Goal: Find specific page/section: Find specific page/section

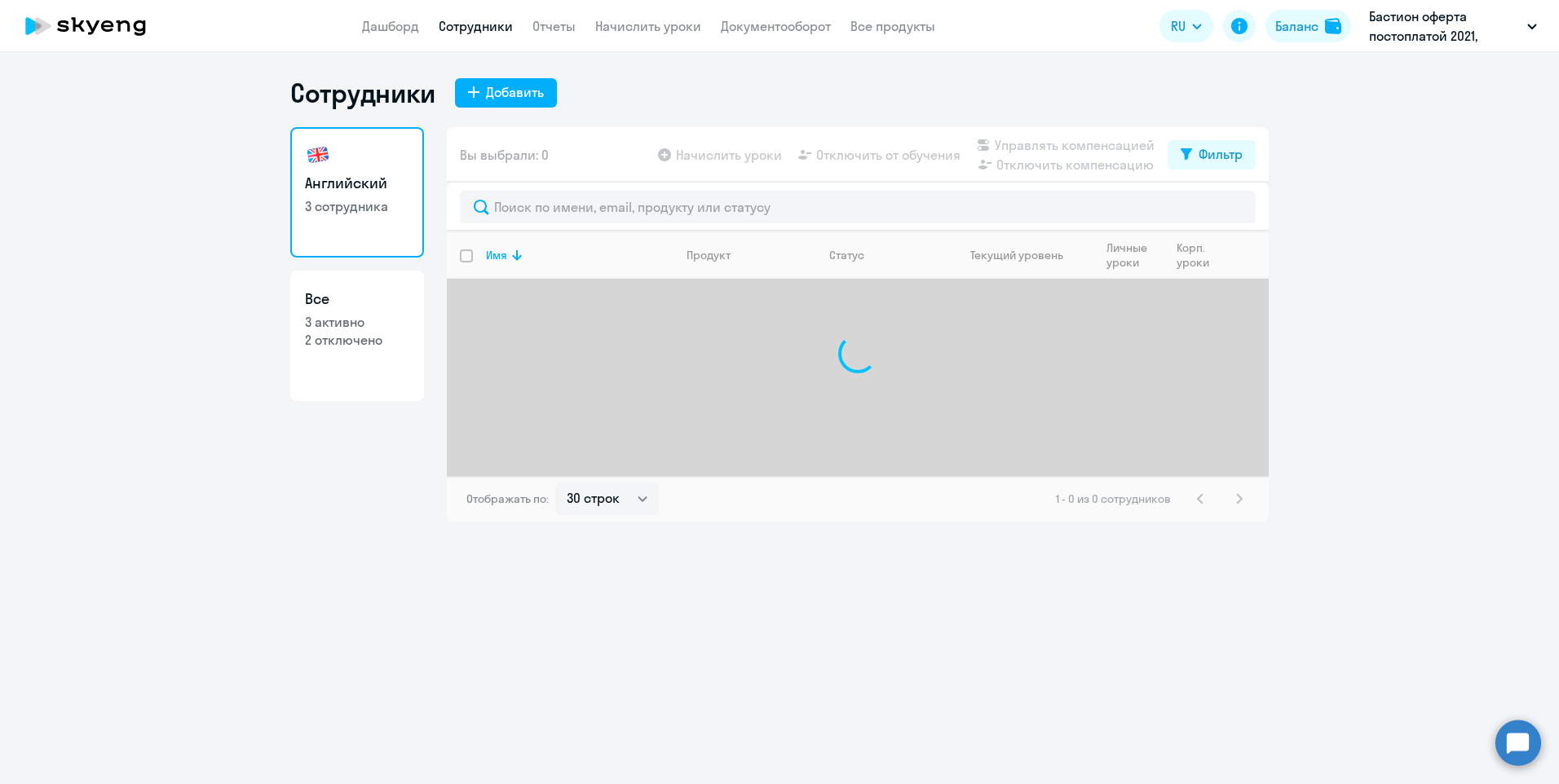
select select "30"
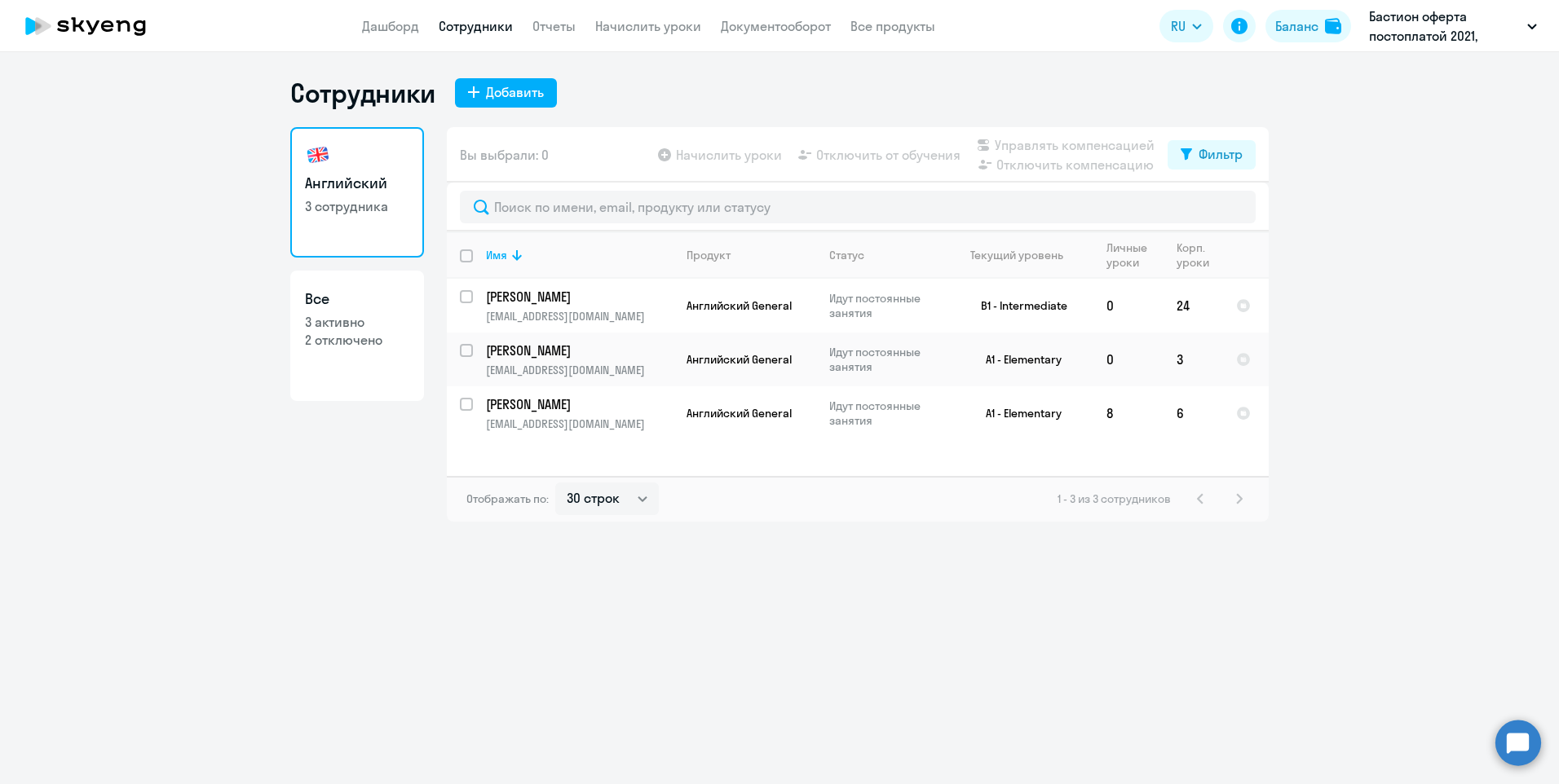
click at [1446, 38] on p "Бастион оферта постоплатой 2021, БАСТИОН, АО" at bounding box center [1445, 26] width 152 height 39
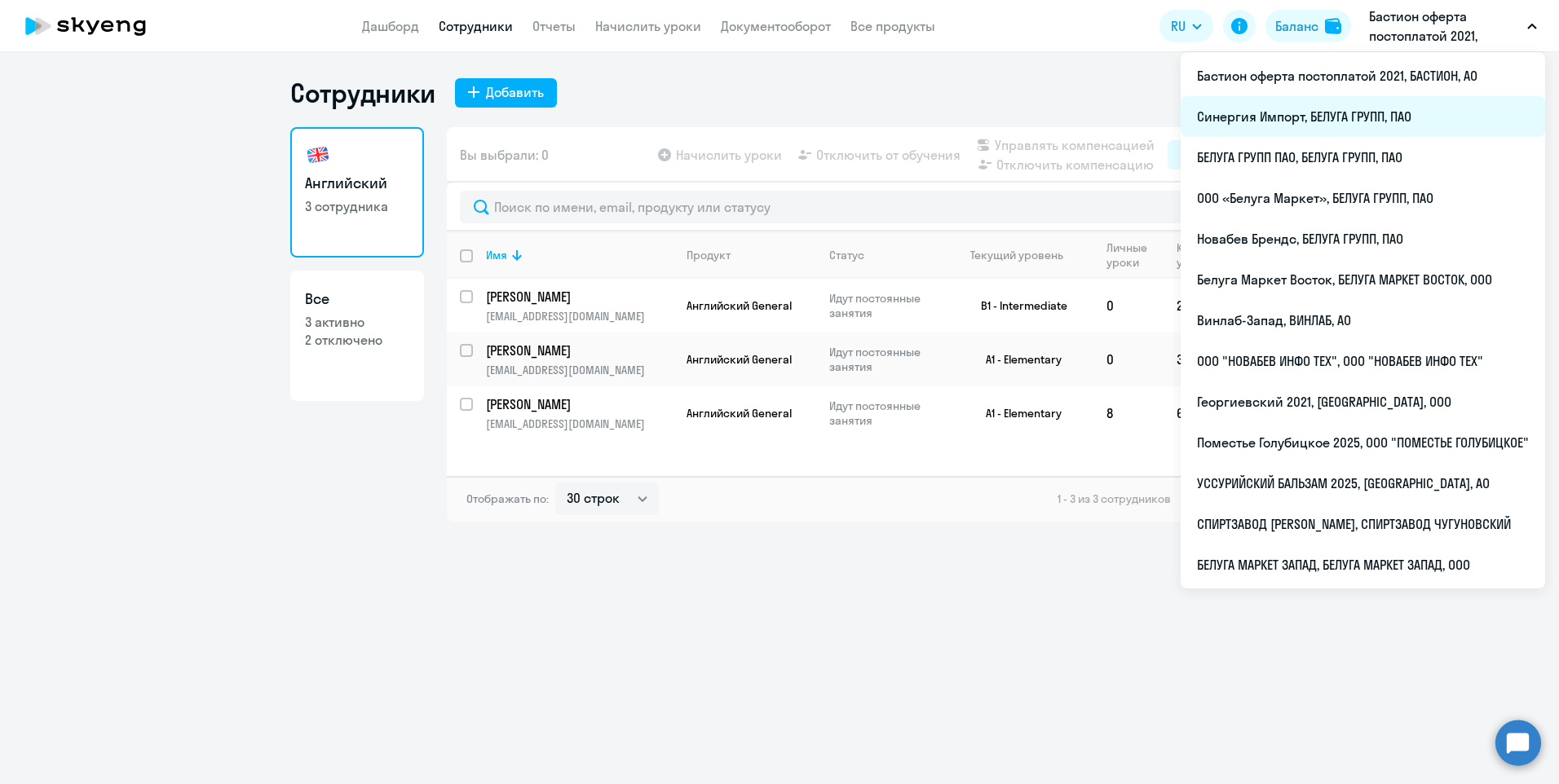
click at [1302, 132] on li "Синергия Импорт, БЕЛУГА ГРУПП, ПАО" at bounding box center [1364, 117] width 365 height 41
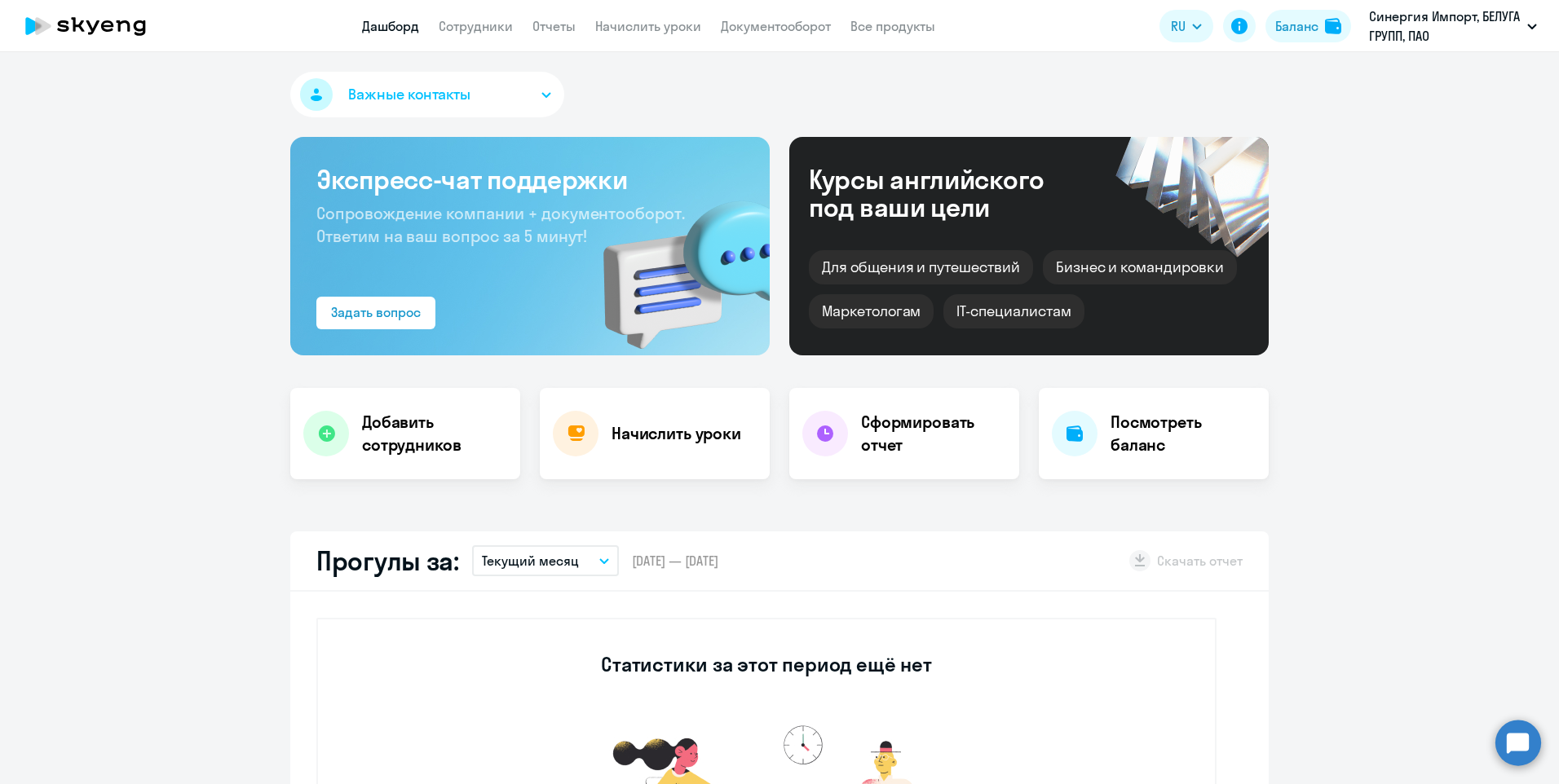
select select "30"
click at [463, 29] on link "Сотрудники" at bounding box center [475, 26] width 74 height 16
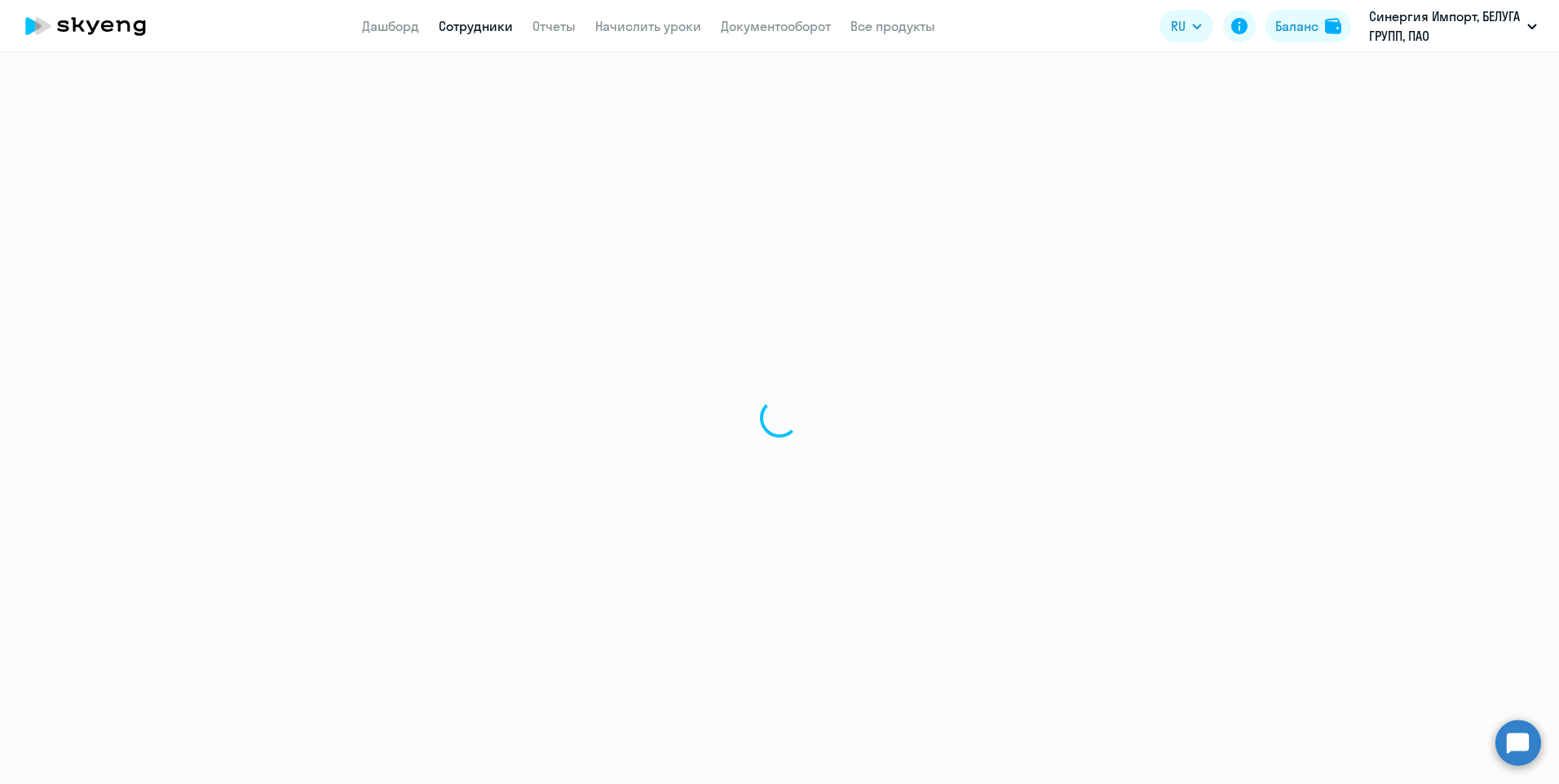
select select "30"
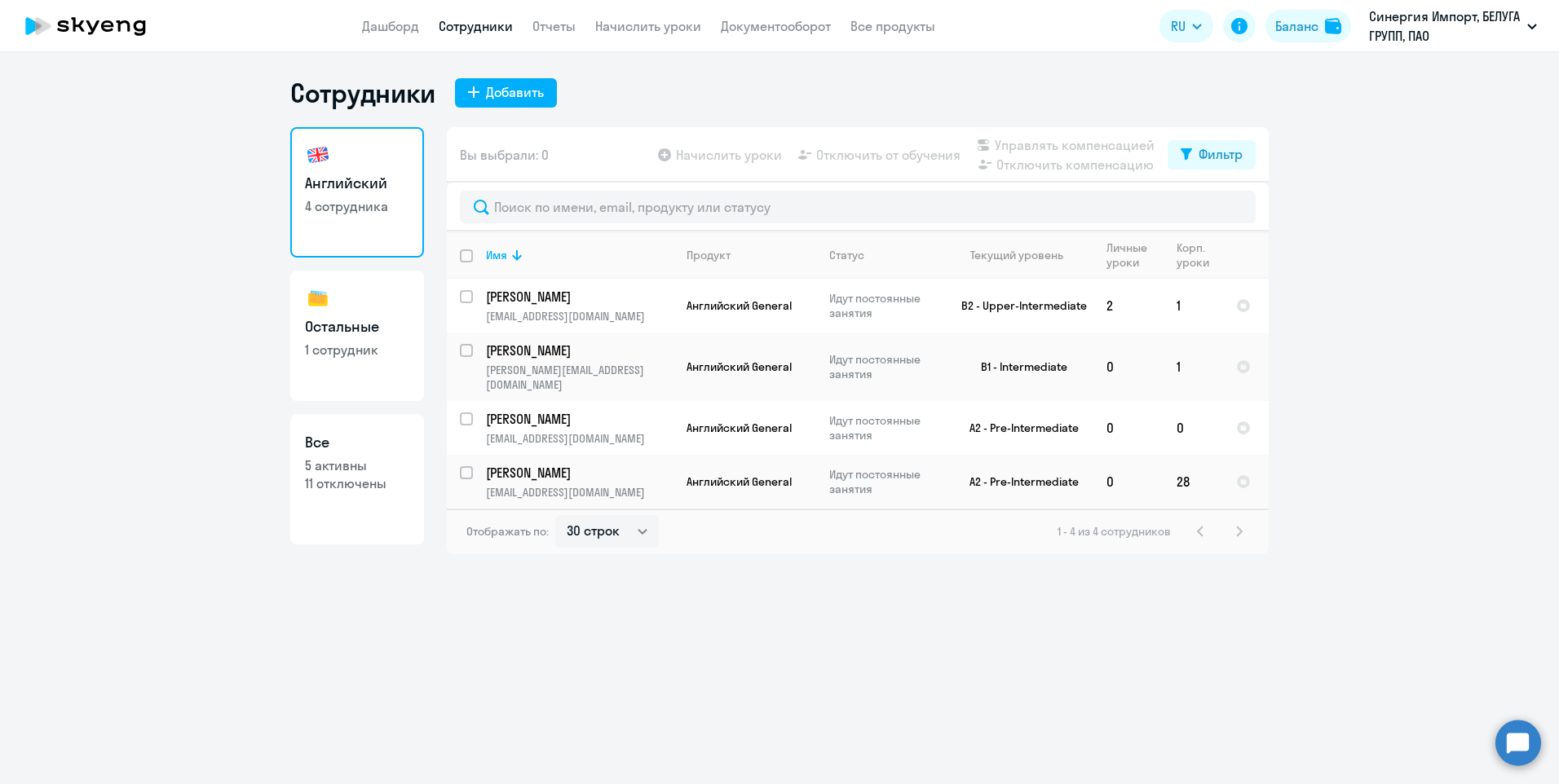
click at [392, 368] on link "Остальные 1 сотрудник" at bounding box center [357, 336] width 134 height 131
select select "30"
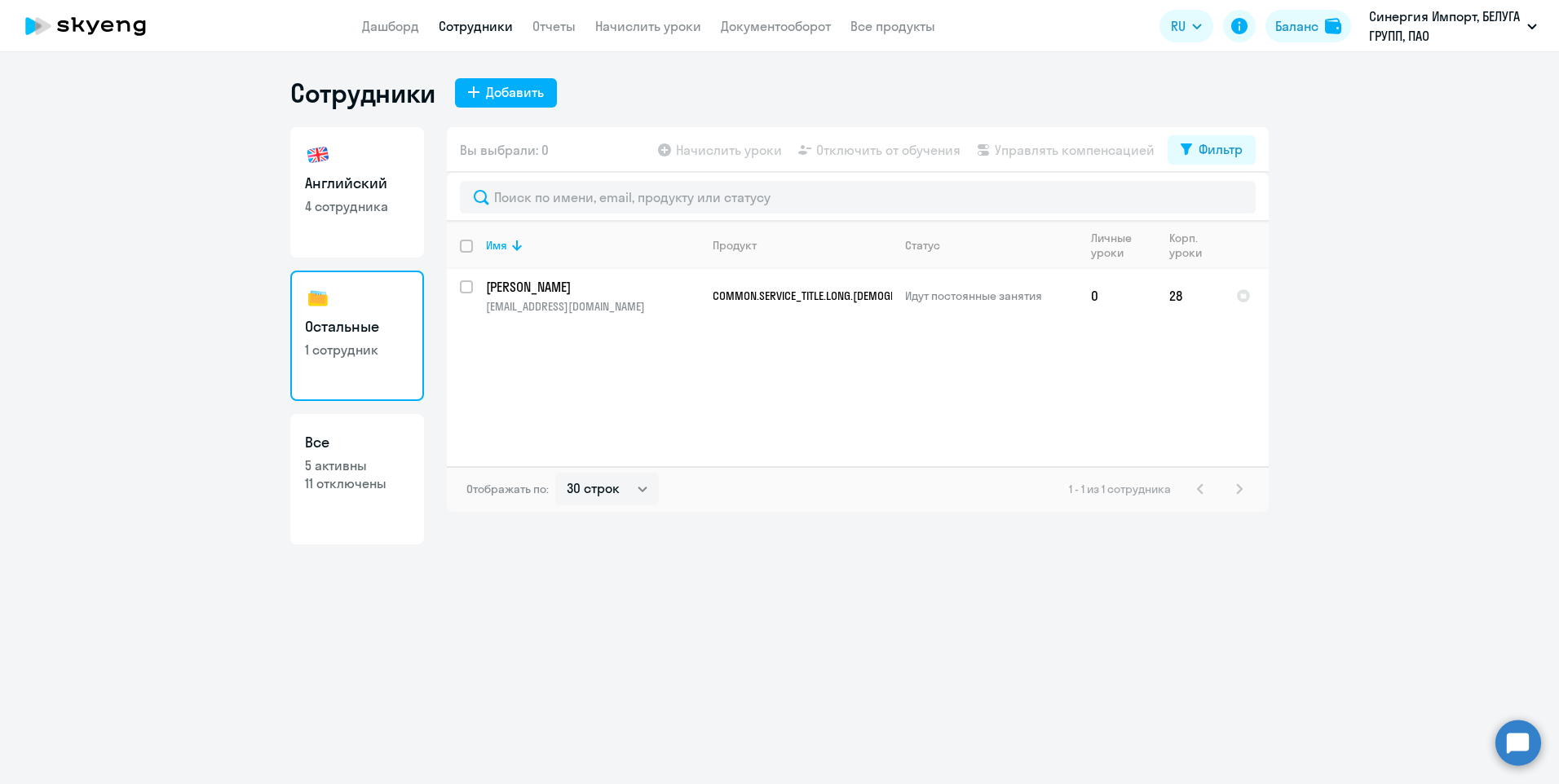
click at [300, 192] on link "Английский 4 сотрудника" at bounding box center [357, 192] width 134 height 131
select select "30"
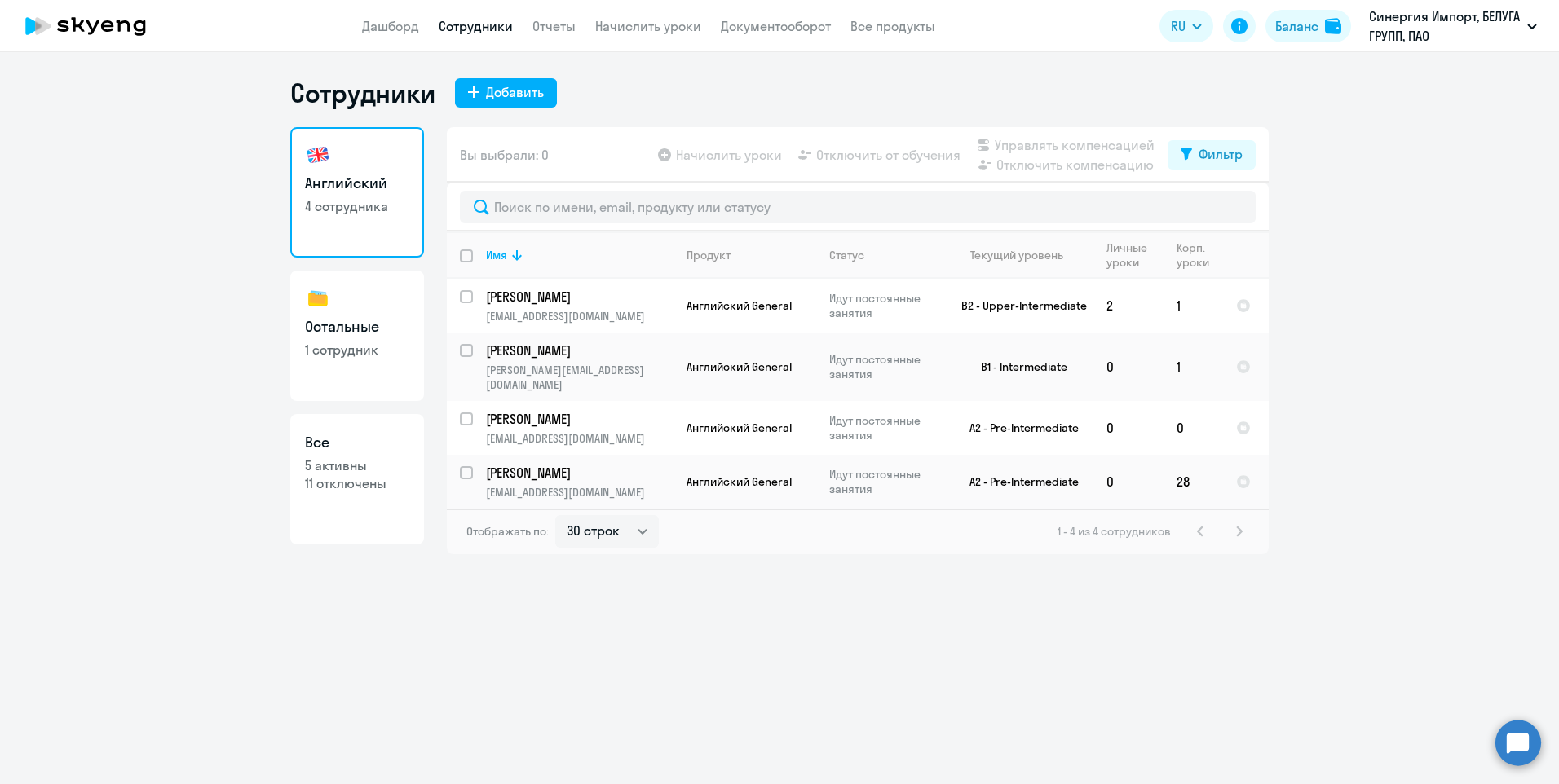
click at [354, 345] on p "1 сотрудник" at bounding box center [357, 350] width 105 height 18
select select "30"
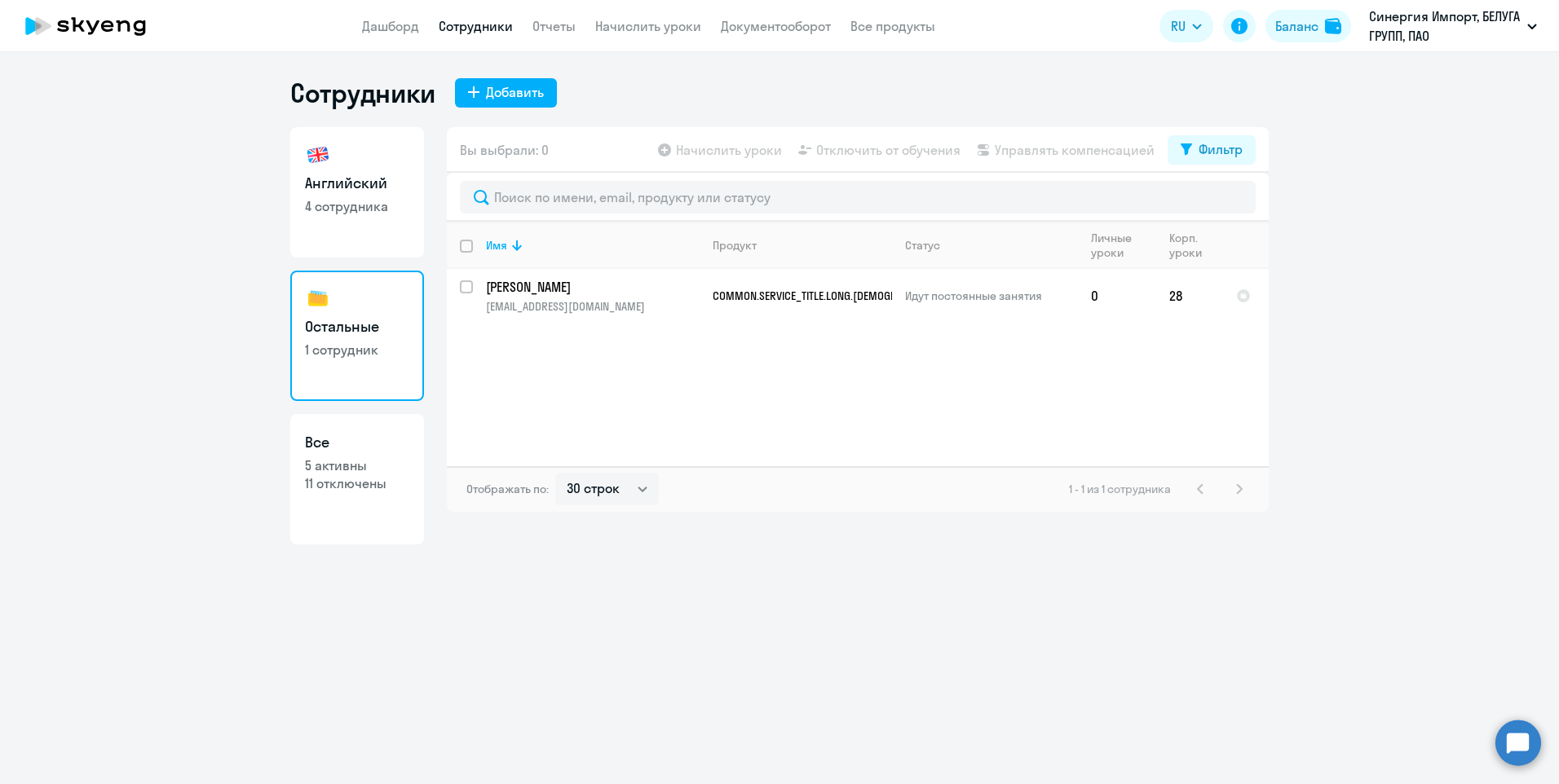
click at [357, 207] on p "4 сотрудника" at bounding box center [357, 206] width 105 height 18
select select "30"
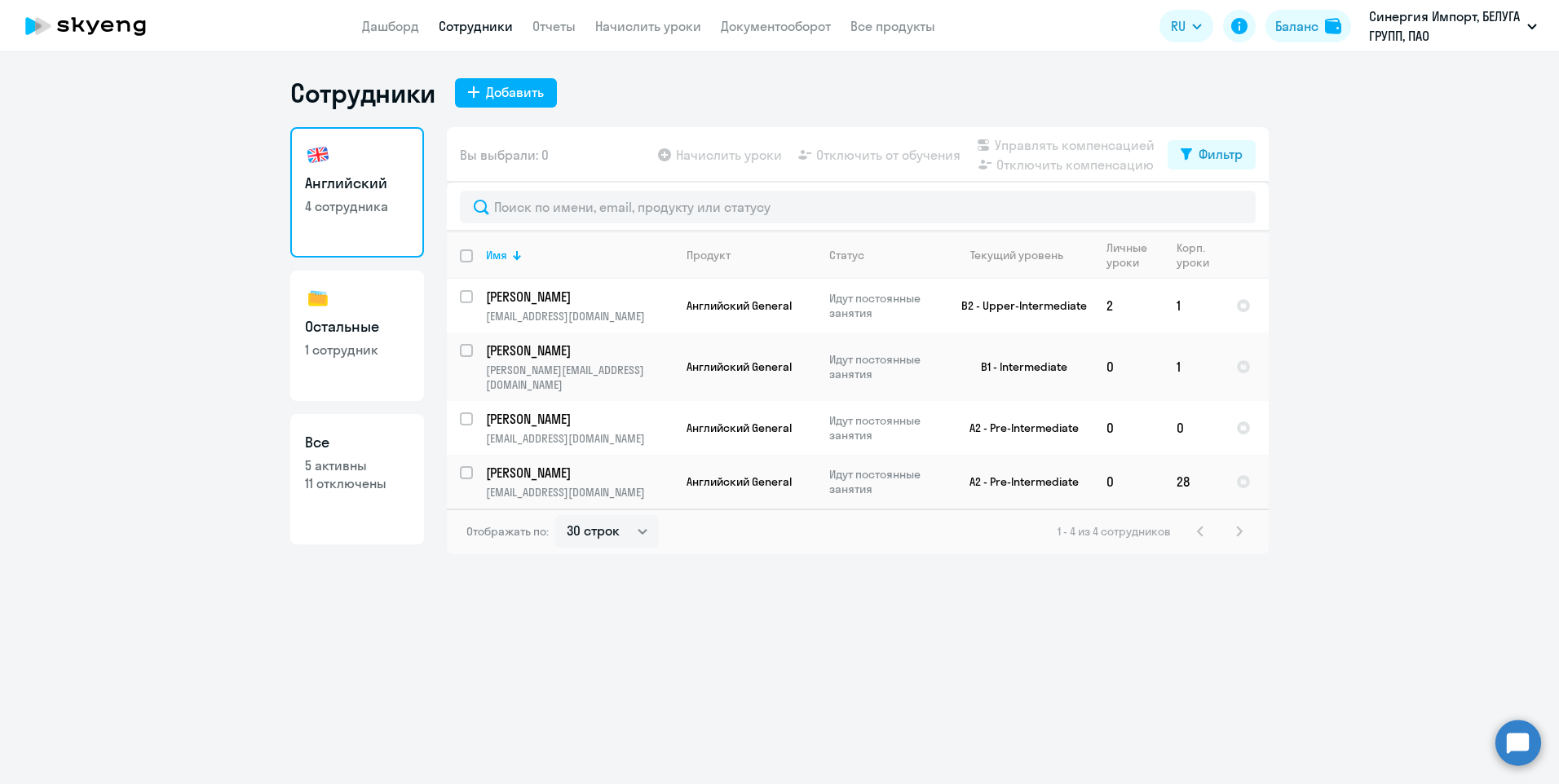
click at [395, 357] on p "1 сотрудник" at bounding box center [357, 350] width 105 height 18
select select "30"
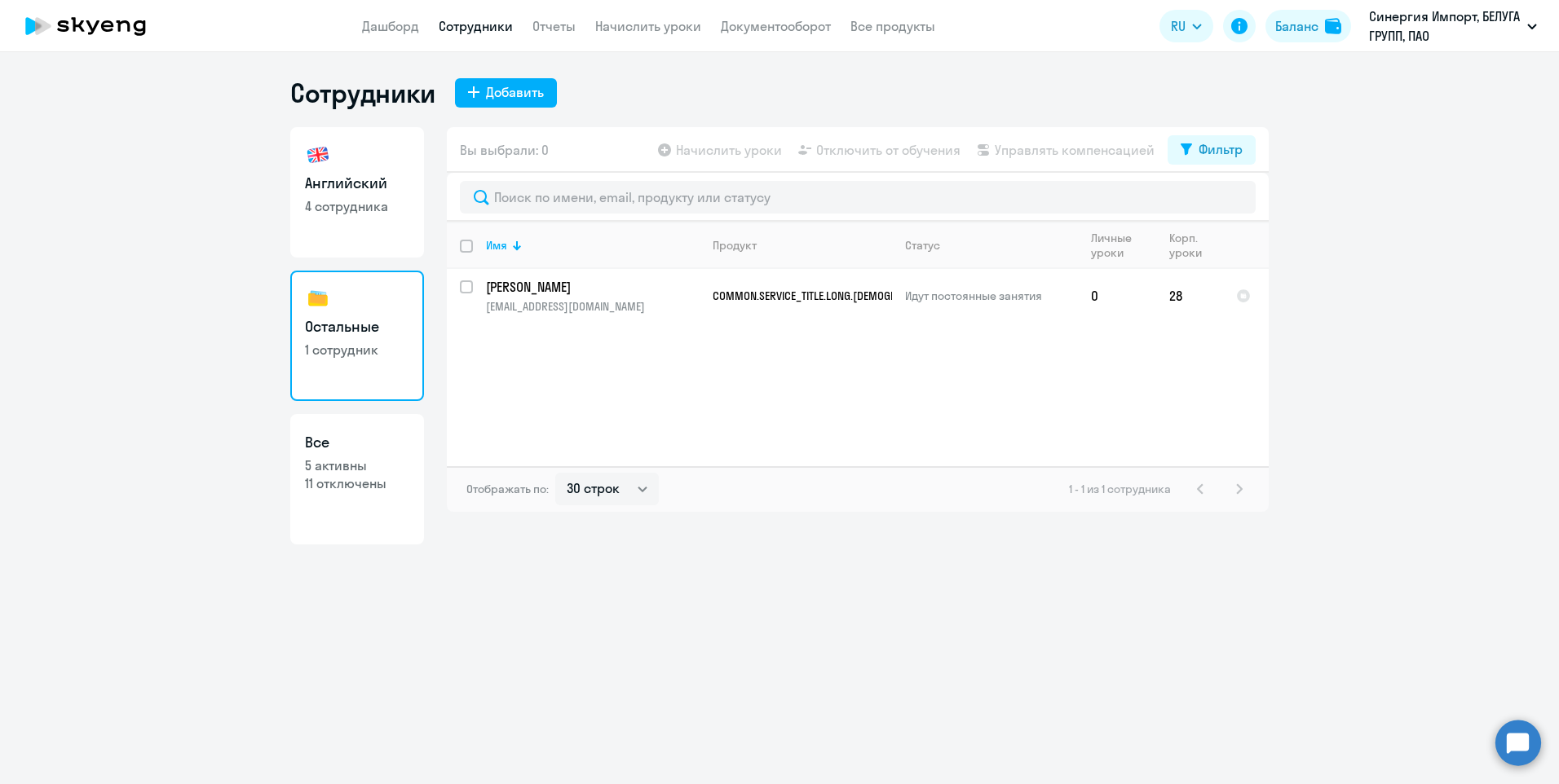
click at [379, 225] on link "Английский 4 сотрудника" at bounding box center [357, 192] width 134 height 131
select select "30"
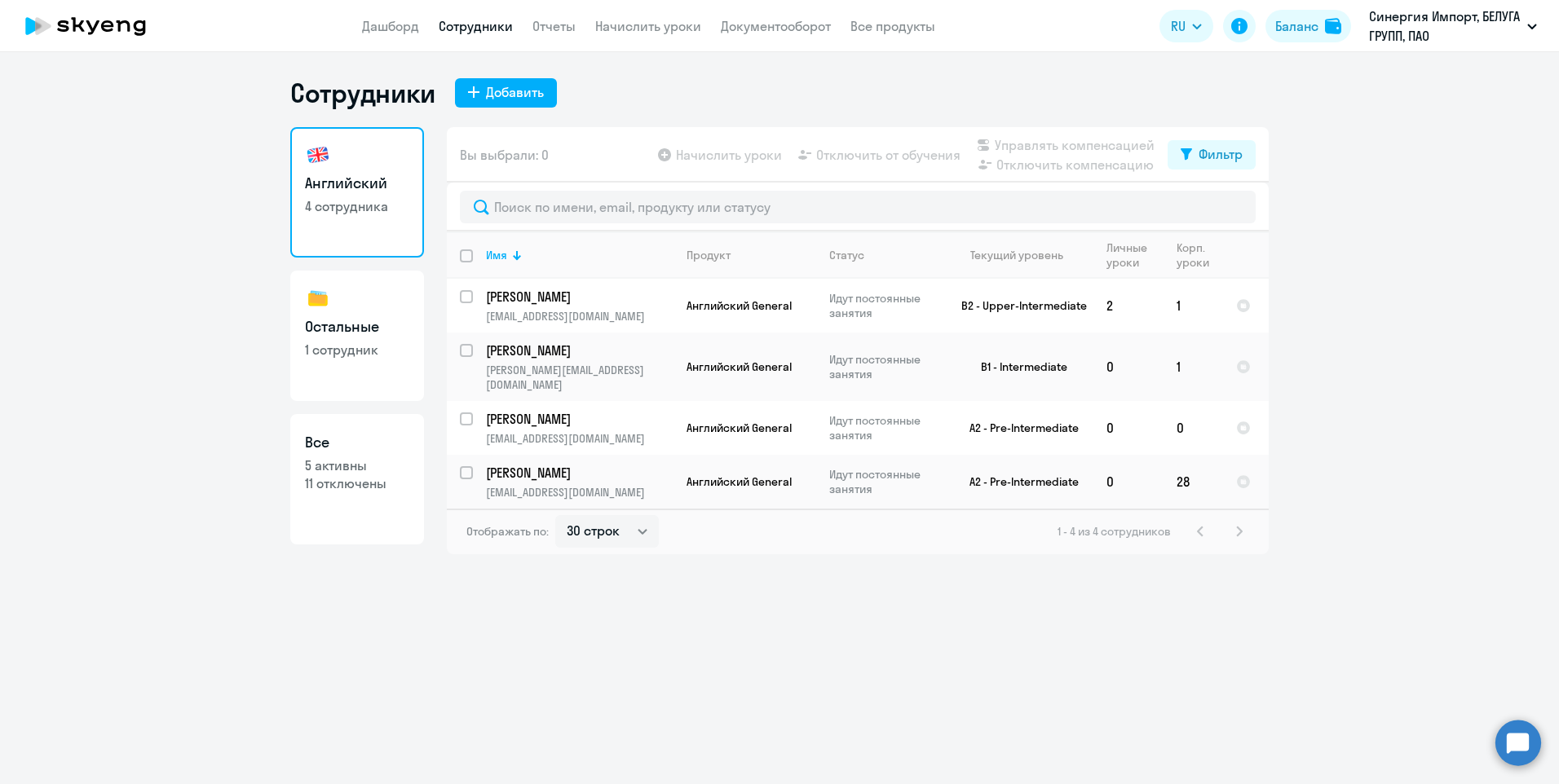
click at [389, 362] on link "Остальные 1 сотрудник" at bounding box center [357, 336] width 134 height 131
select select "30"
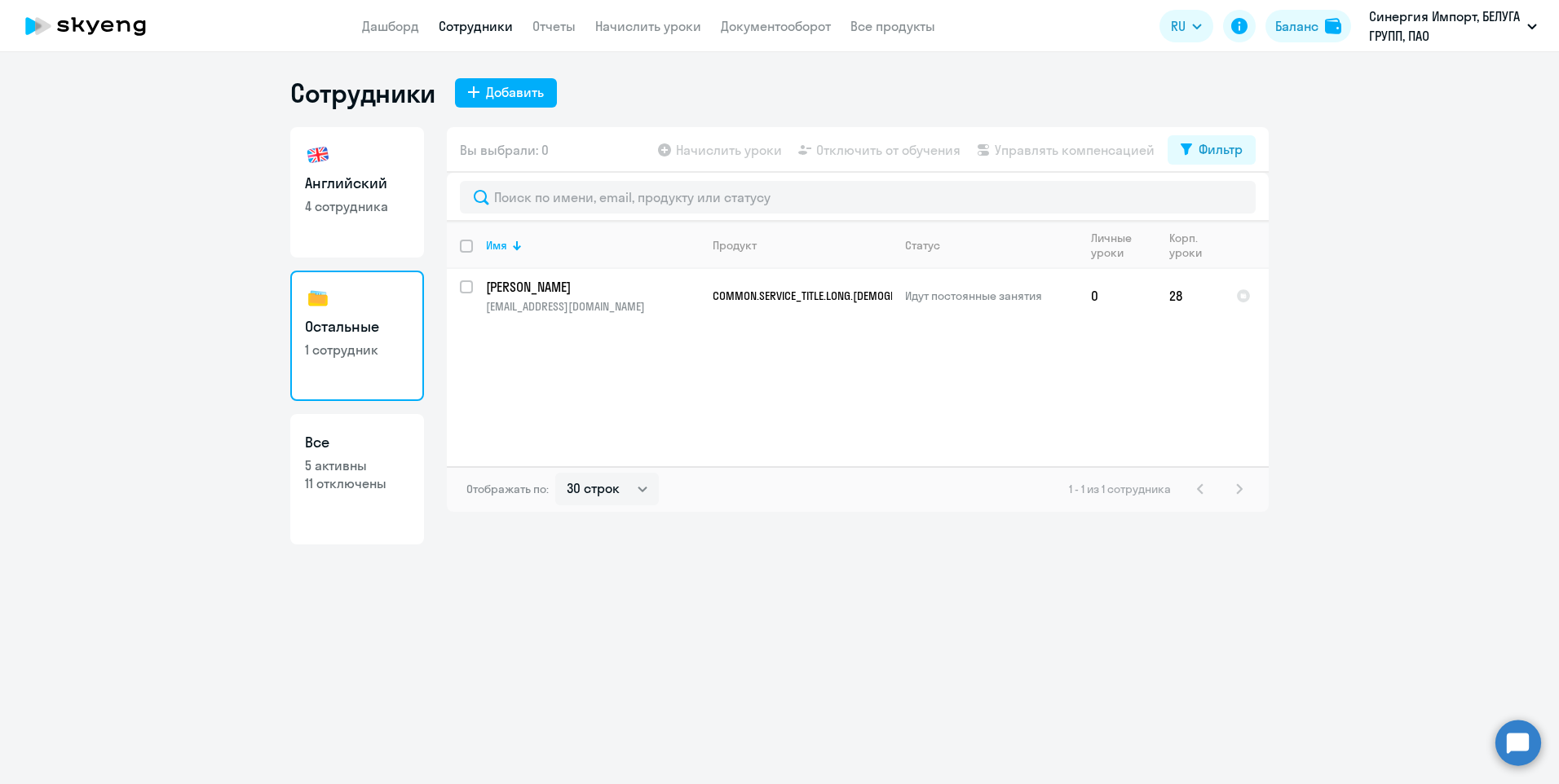
click at [385, 223] on link "Английский 4 сотрудника" at bounding box center [357, 192] width 134 height 131
select select "30"
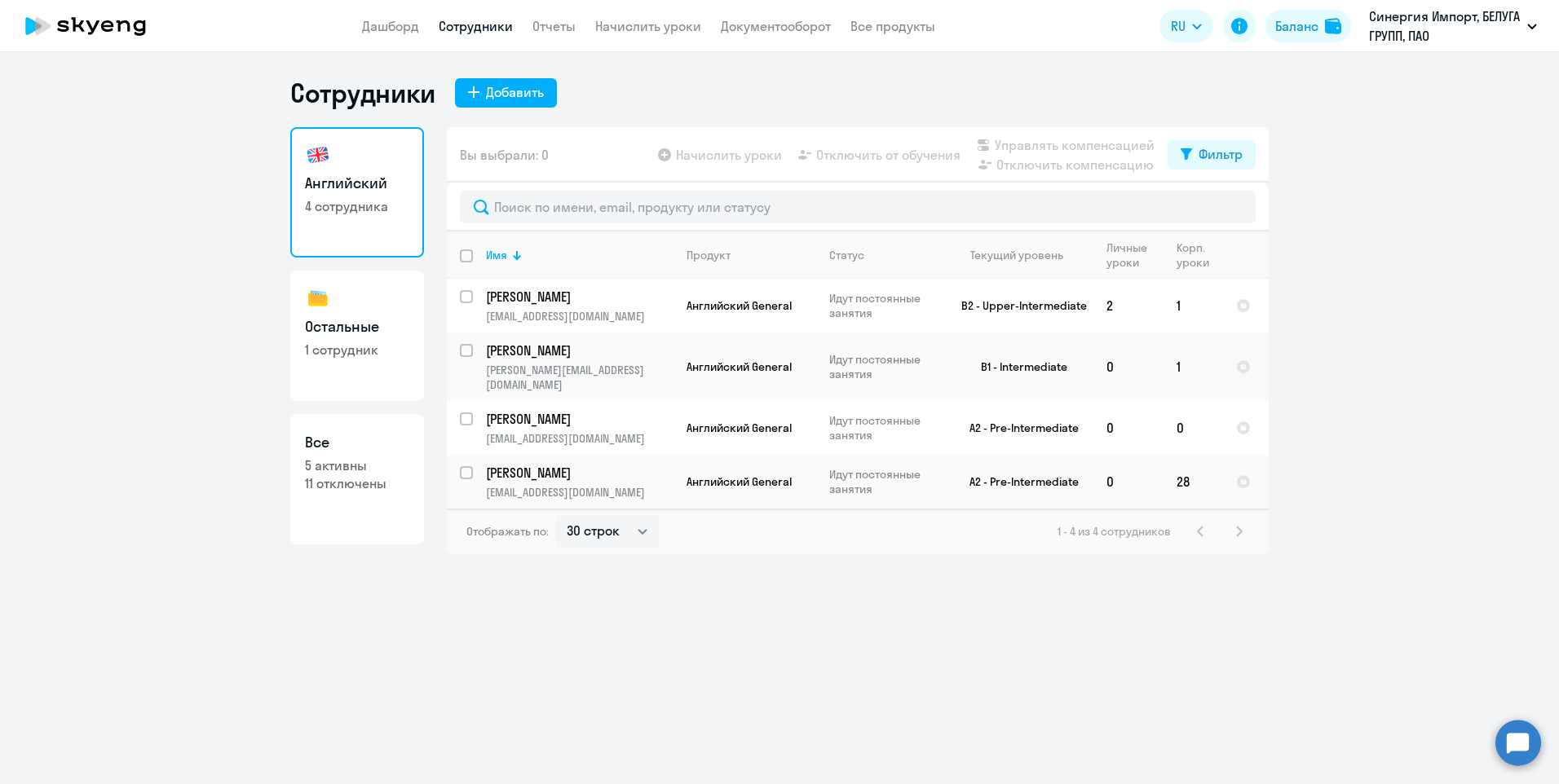
click at [387, 365] on link "Остальные 1 сотрудник" at bounding box center [357, 336] width 134 height 131
select select "30"
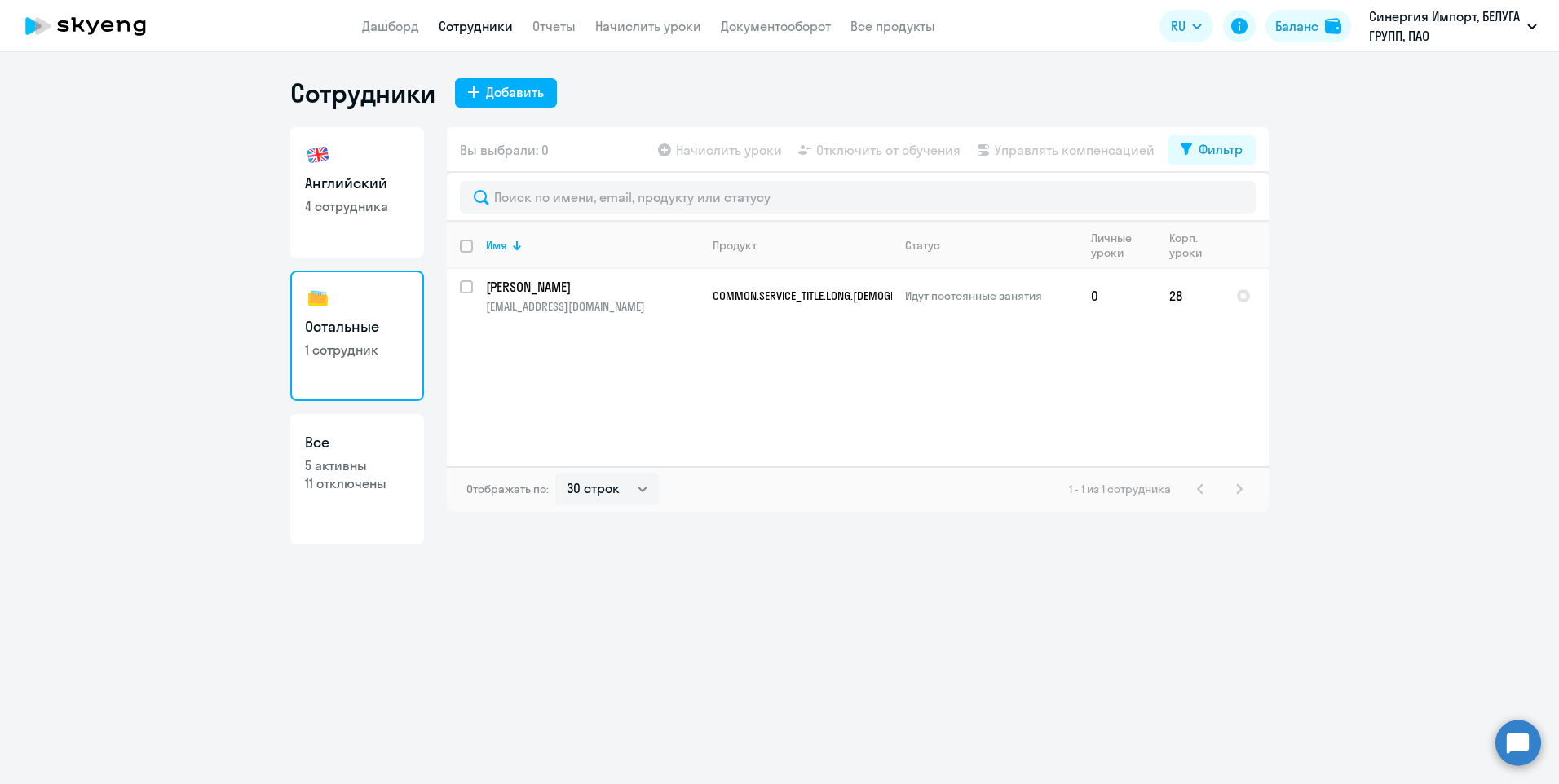
click at [382, 236] on link "Английский 4 сотрудника" at bounding box center [357, 192] width 134 height 131
select select "30"
